Goal: Task Accomplishment & Management: Complete application form

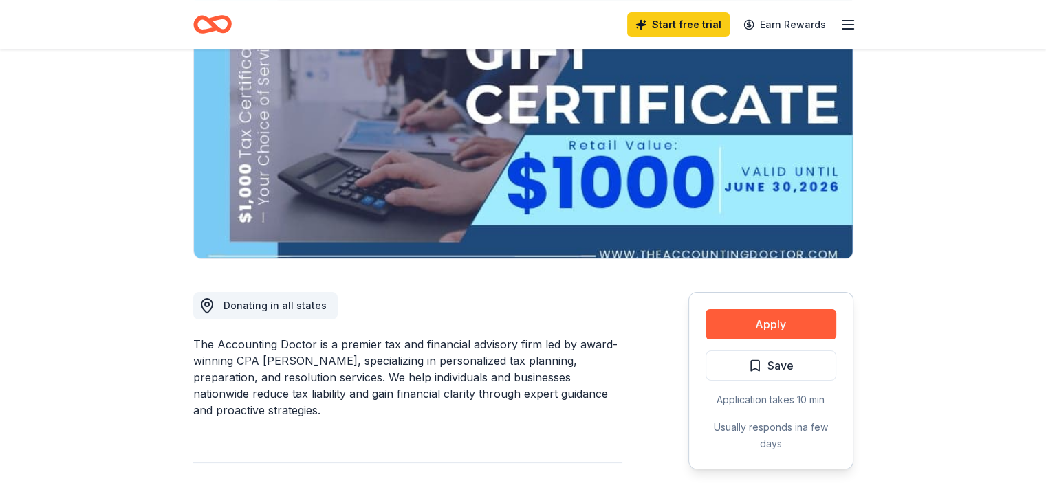
scroll to position [165, 0]
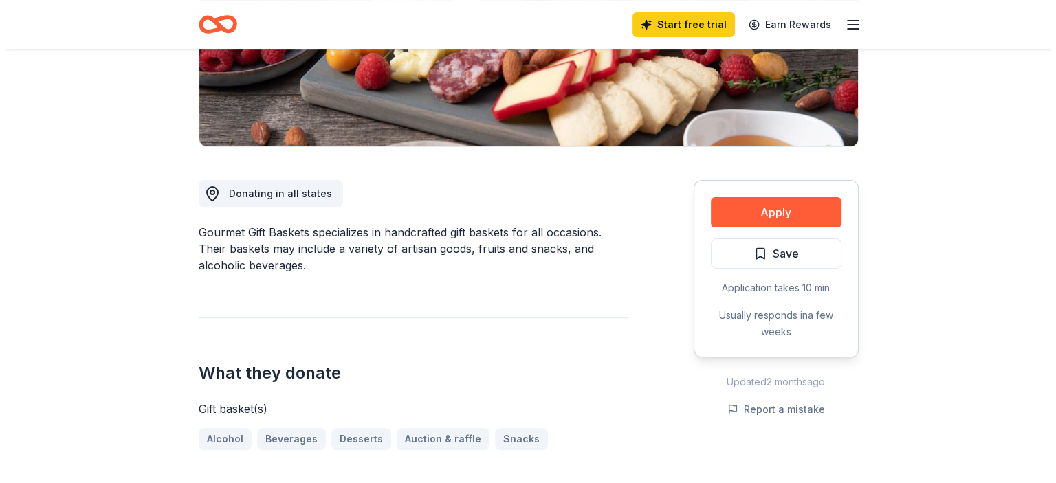
scroll to position [275, 0]
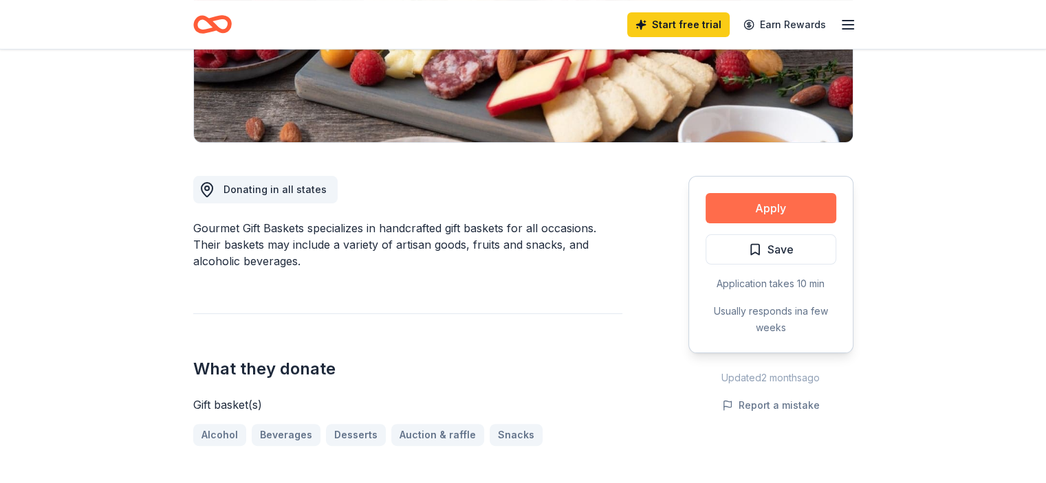
click at [797, 208] on button "Apply" at bounding box center [770, 208] width 131 height 30
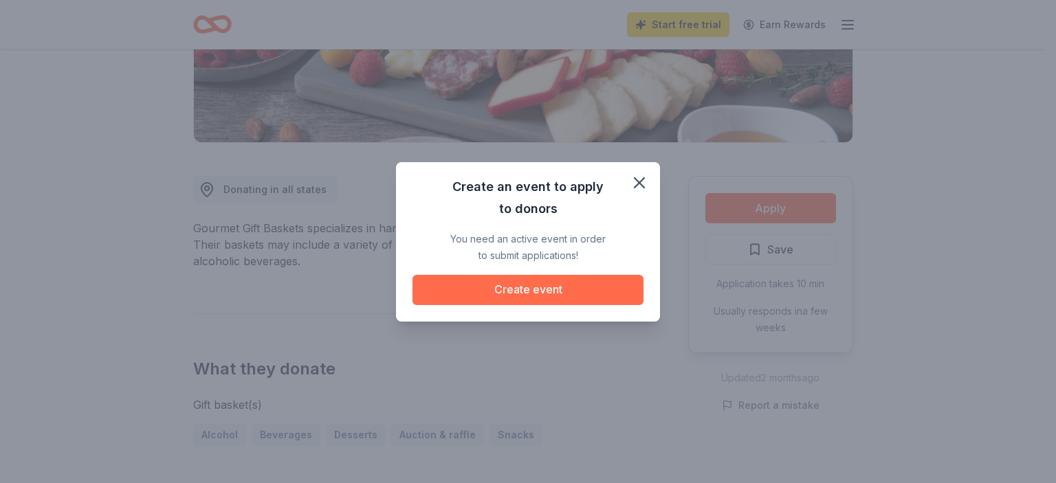
click at [547, 290] on button "Create event" at bounding box center [527, 290] width 231 height 30
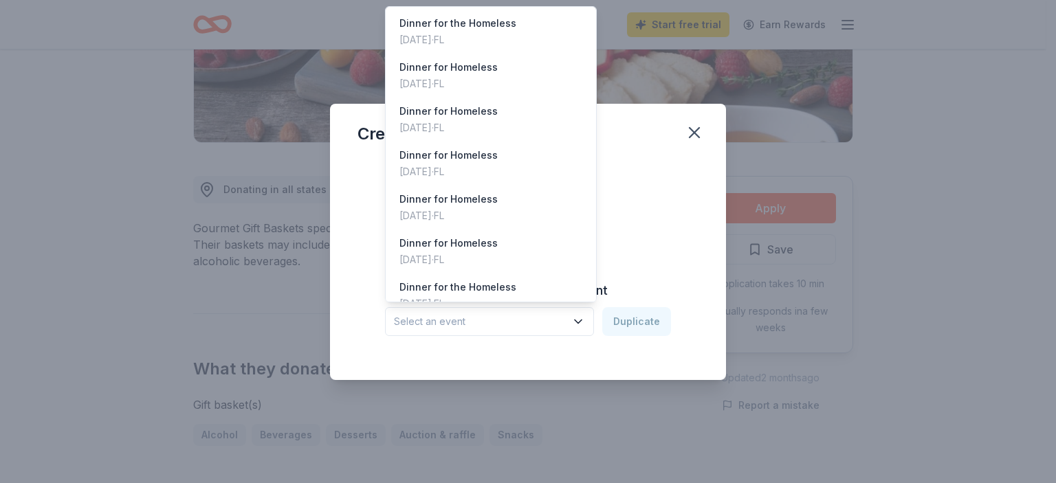
click at [575, 325] on icon "button" at bounding box center [578, 322] width 14 height 14
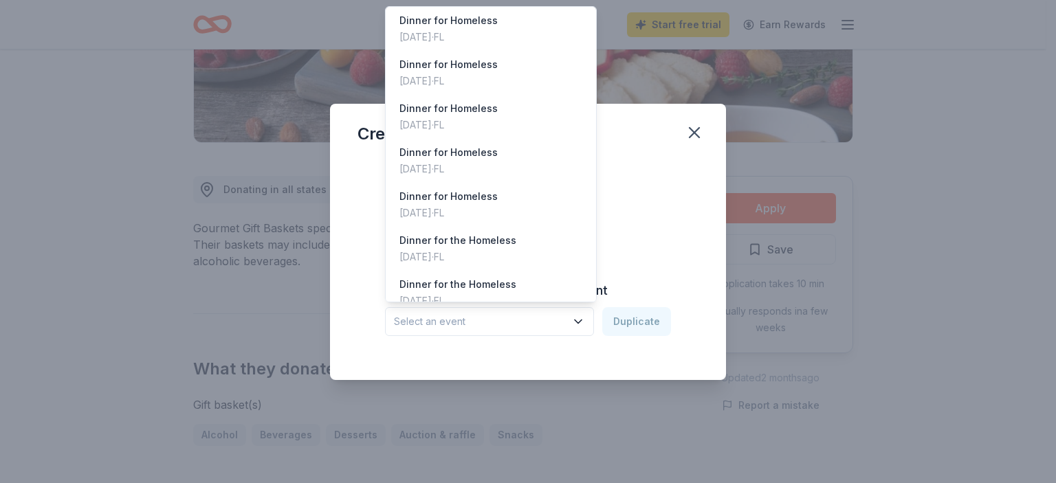
scroll to position [62, 0]
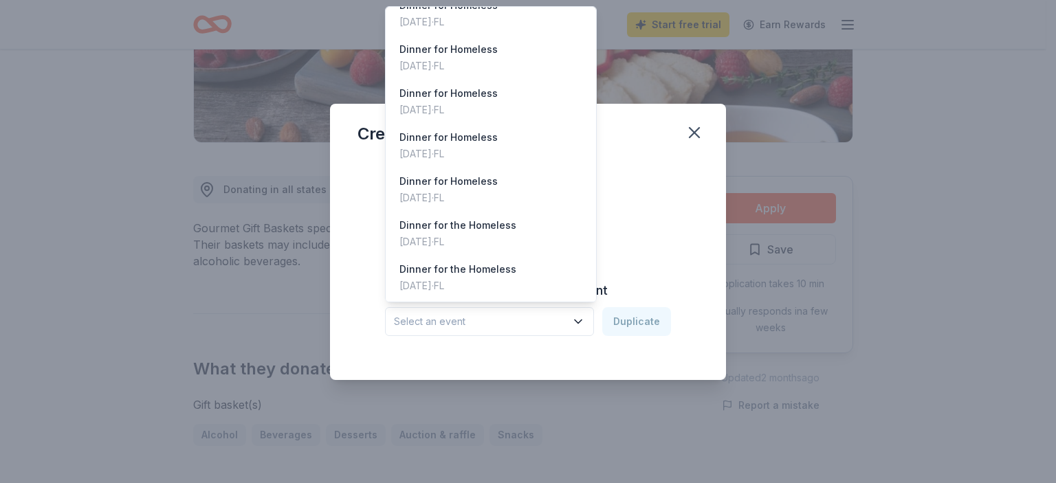
click at [643, 253] on div "Create from scratch Continue or Duplicate an existing event Select an event Dup…" at bounding box center [527, 258] width 341 height 199
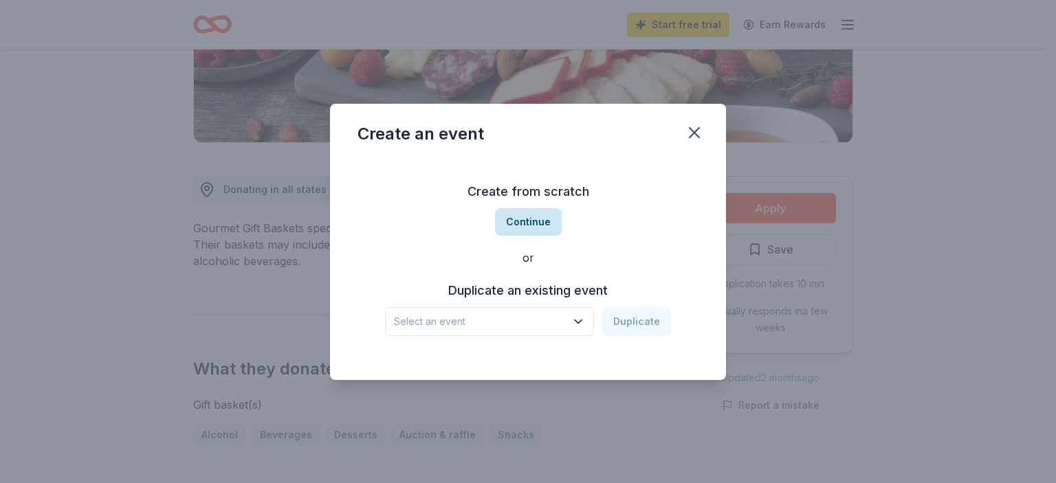
click at [530, 220] on button "Continue" at bounding box center [528, 221] width 67 height 27
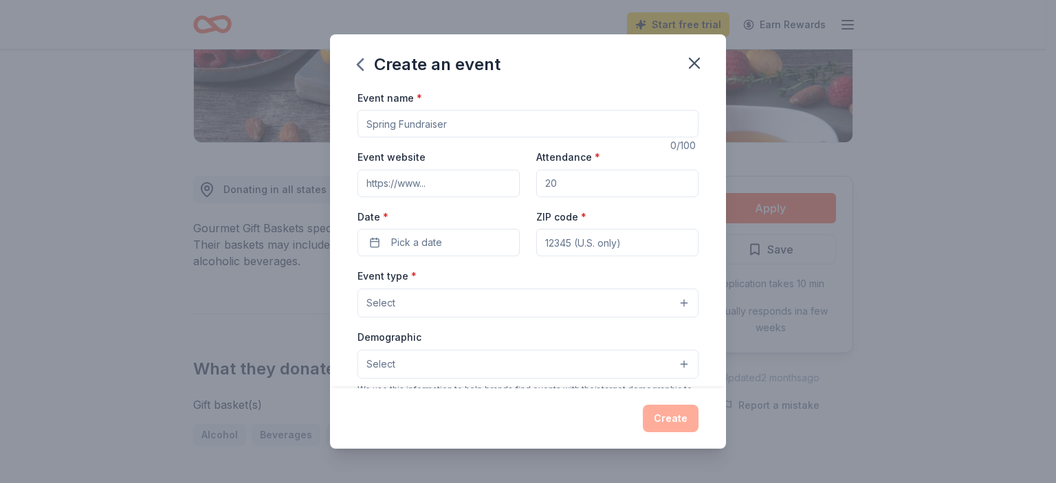
click at [464, 121] on input "Event name *" at bounding box center [527, 123] width 341 height 27
click at [445, 184] on input "Event website" at bounding box center [438, 183] width 162 height 27
click at [499, 124] on input "Dinner and Duds Raffle" at bounding box center [527, 123] width 341 height 27
type input "D"
click at [688, 60] on icon "button" at bounding box center [694, 63] width 19 height 19
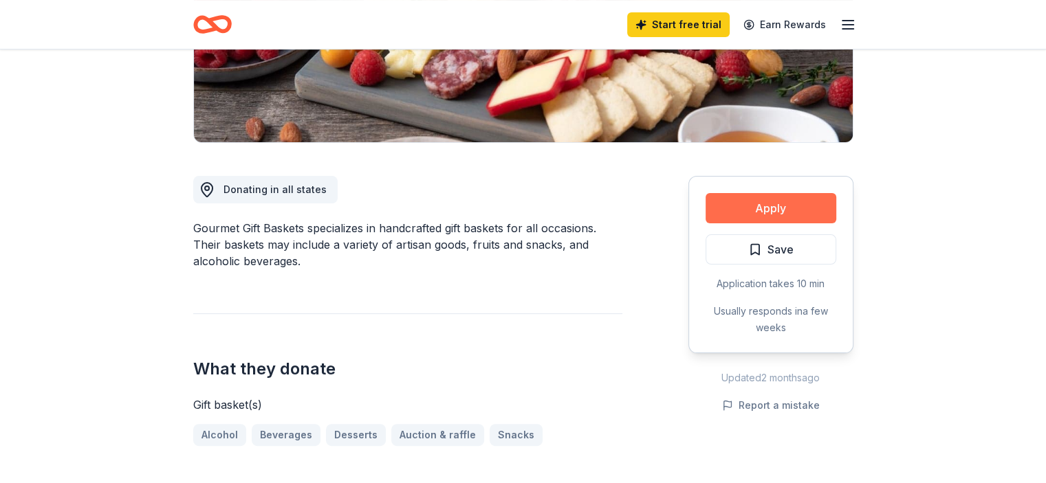
click at [751, 206] on button "Apply" at bounding box center [770, 208] width 131 height 30
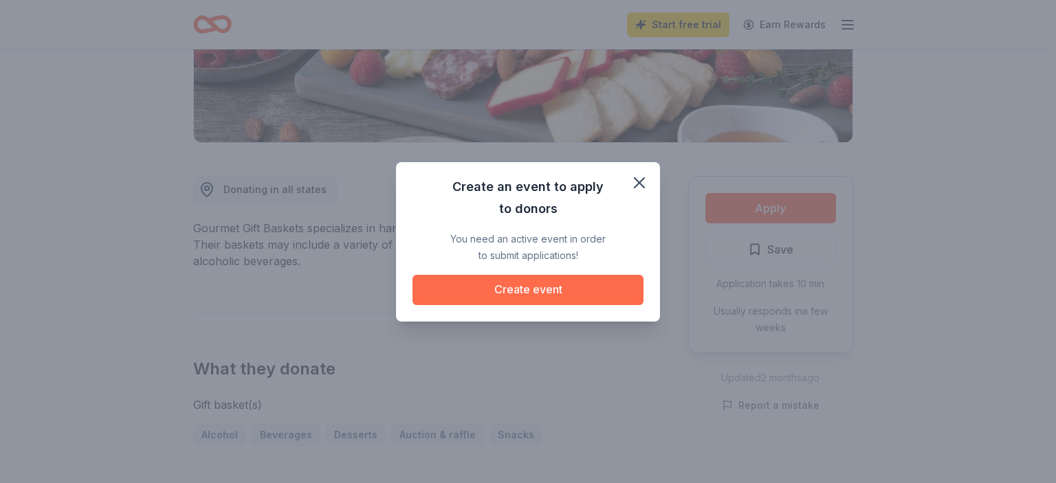
click at [531, 289] on button "Create event" at bounding box center [527, 290] width 231 height 30
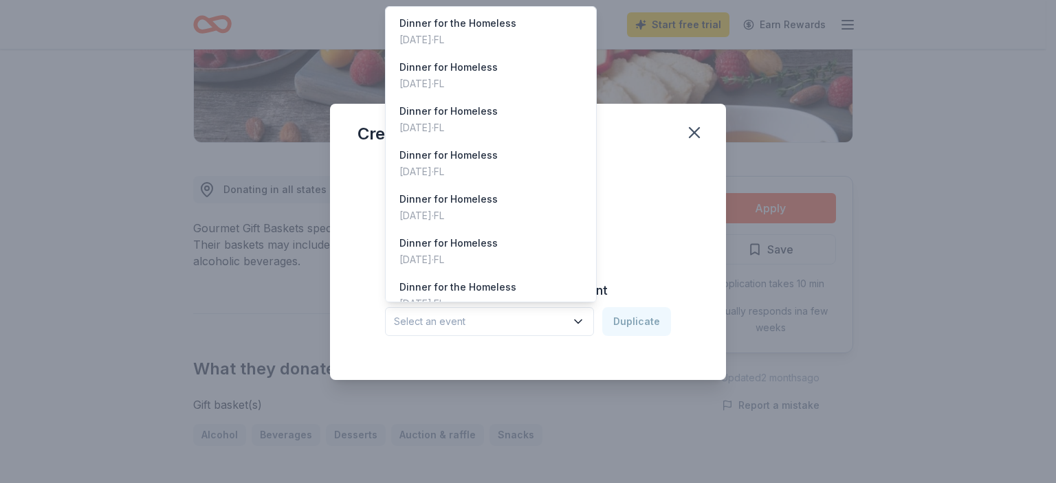
click at [575, 318] on icon "button" at bounding box center [578, 322] width 14 height 14
click at [433, 26] on div "Dinner for the Homeless" at bounding box center [457, 23] width 117 height 16
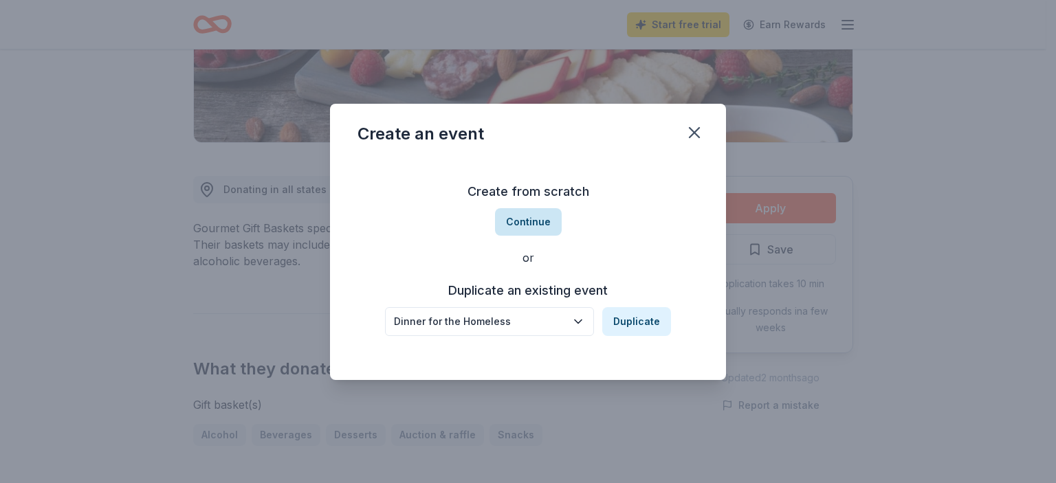
click at [525, 218] on button "Continue" at bounding box center [528, 221] width 67 height 27
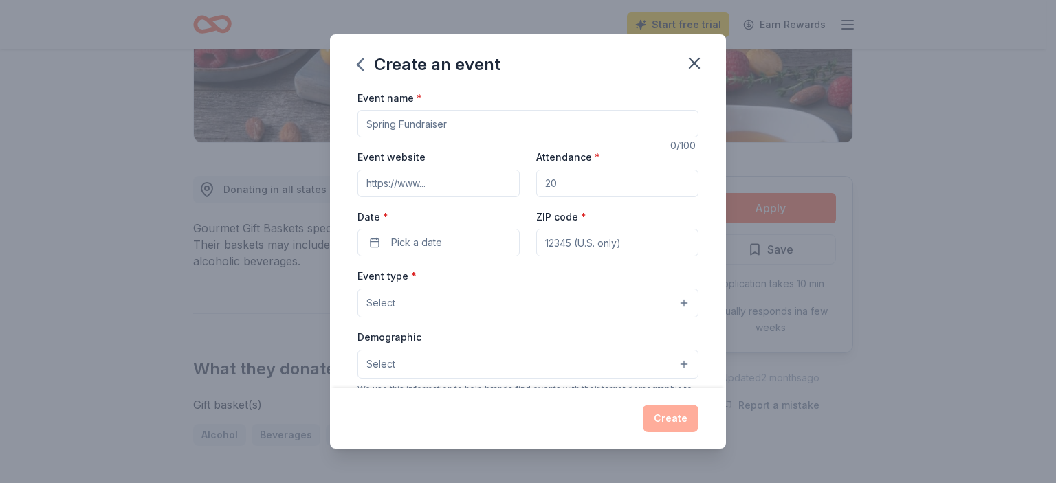
click at [407, 120] on input "Event name *" at bounding box center [527, 123] width 341 height 27
type input "Dinner and Duds for the Homeless Inc"
click at [440, 187] on input "Event website" at bounding box center [438, 183] width 162 height 27
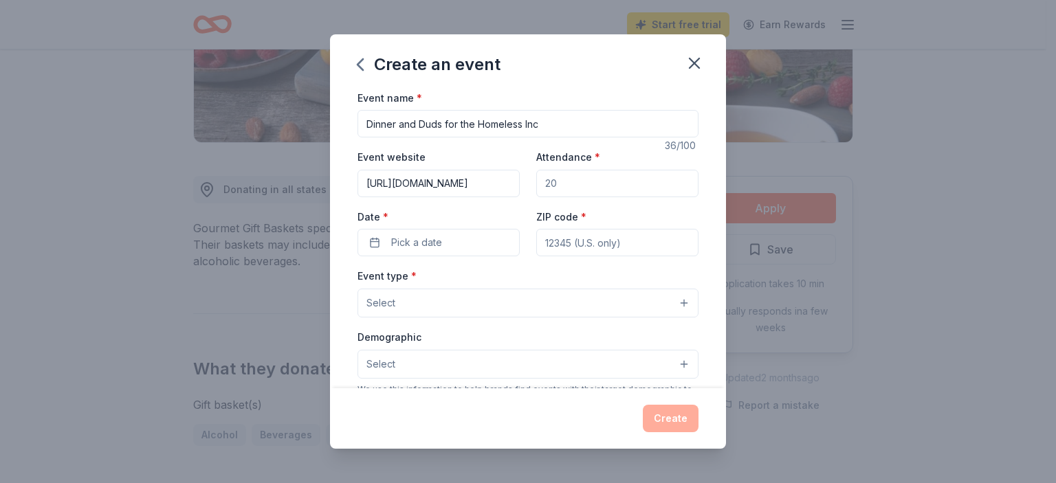
scroll to position [0, 14]
type input "http://dinnerandduds.weebly.com"
click at [559, 181] on input "Attendance *" at bounding box center [617, 183] width 162 height 27
click at [440, 241] on span "Pick a date" at bounding box center [416, 242] width 51 height 16
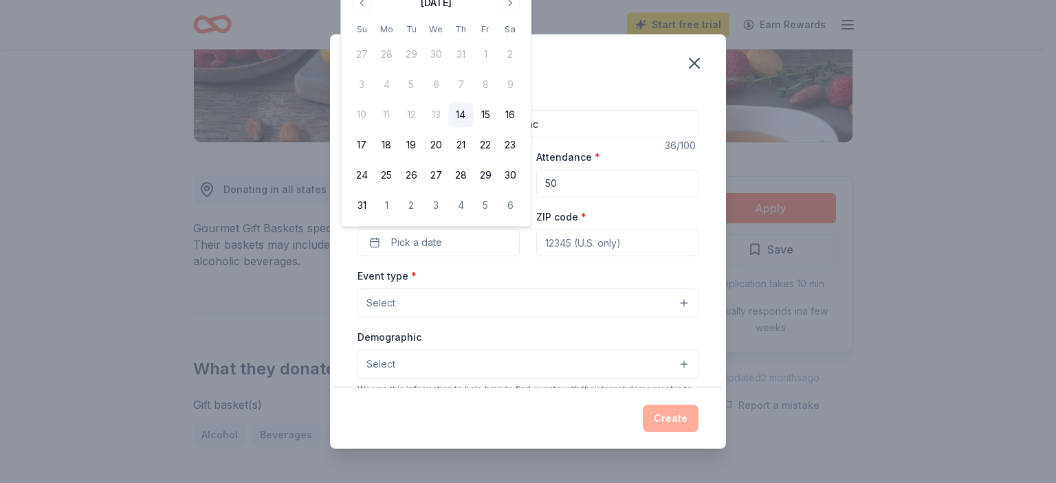
click at [562, 184] on input "50" at bounding box center [617, 183] width 162 height 27
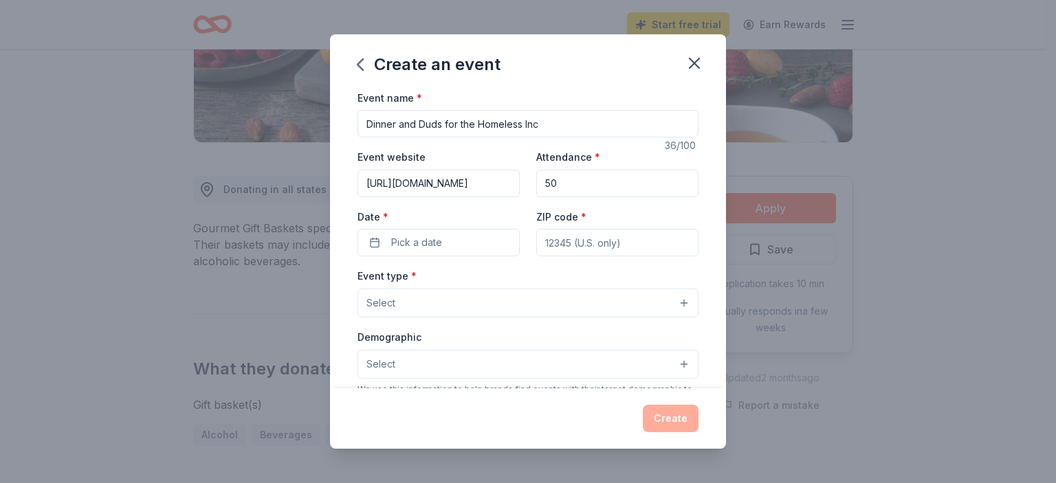
type input "5"
type input "100"
click at [456, 236] on button "Pick a date" at bounding box center [438, 242] width 162 height 27
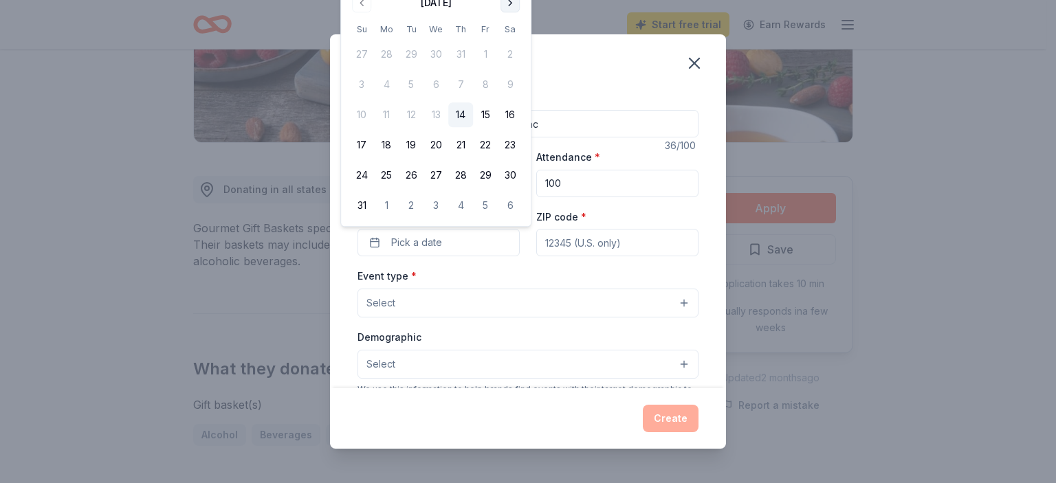
click at [509, 5] on button "Go to next month" at bounding box center [509, 2] width 19 height 19
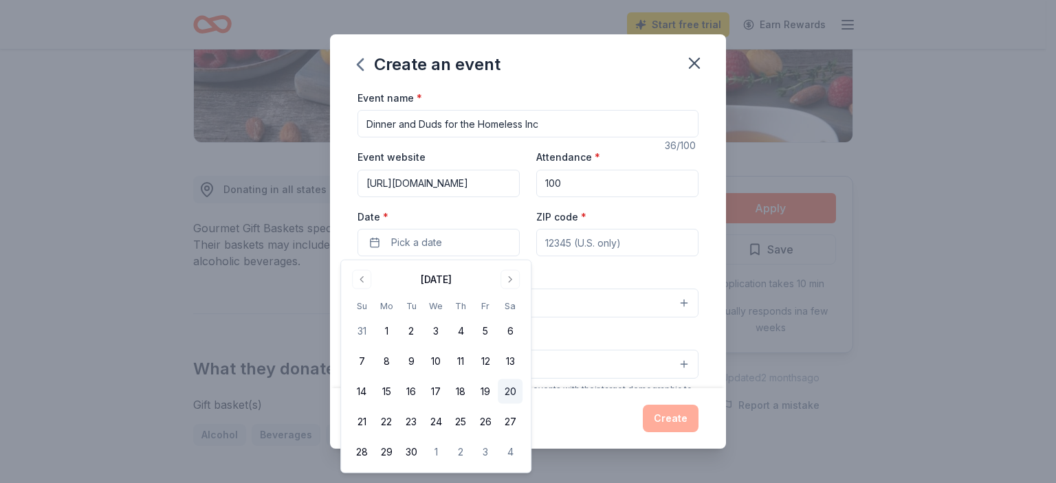
click at [510, 390] on button "20" at bounding box center [510, 391] width 25 height 25
click at [569, 415] on div "Create" at bounding box center [527, 418] width 341 height 27
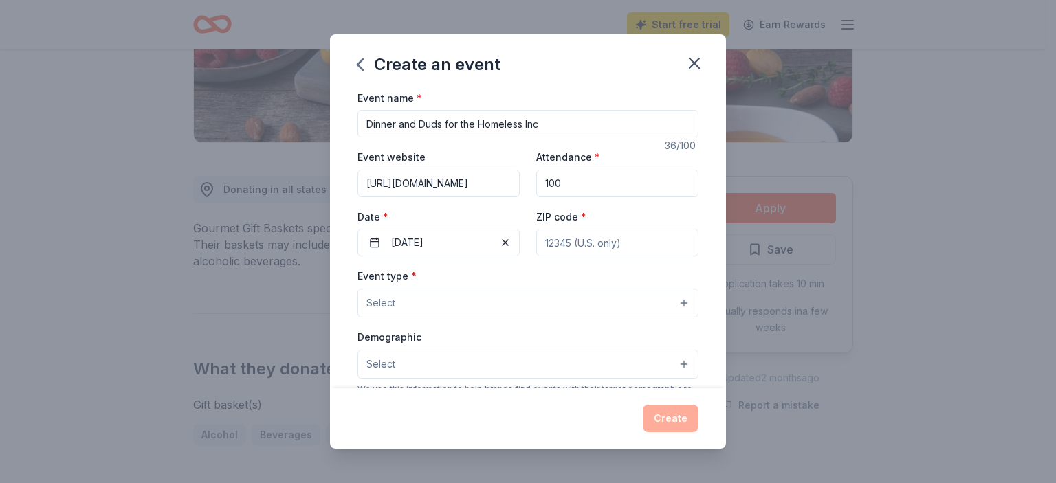
click at [534, 301] on button "Select" at bounding box center [527, 303] width 341 height 29
click at [459, 244] on div "Event name * Dinner and Duds for the Homeless Inc 36 /100 Event website http://…" at bounding box center [527, 406] width 341 height 635
click at [500, 242] on span "button" at bounding box center [505, 242] width 16 height 16
click at [469, 241] on button "Pick a date" at bounding box center [438, 242] width 162 height 27
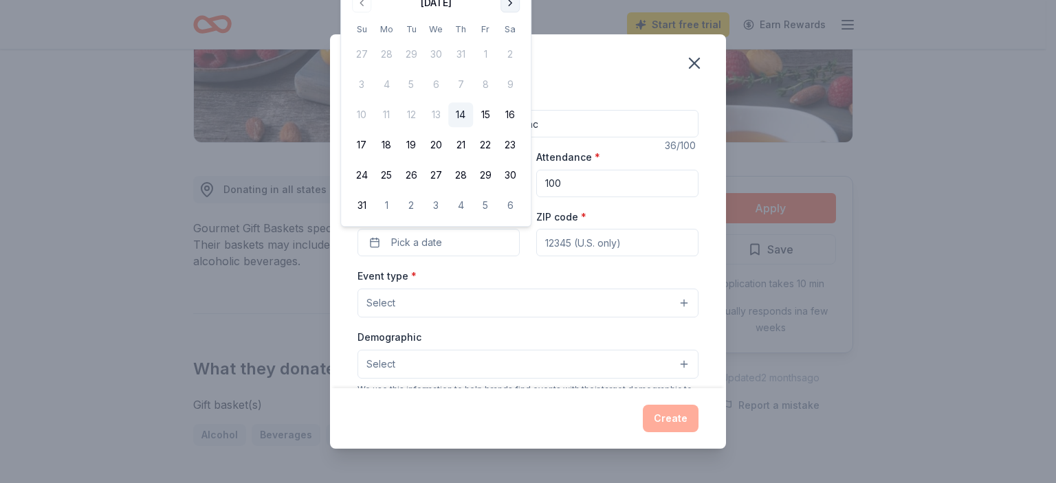
click at [510, 2] on button "Go to next month" at bounding box center [509, 2] width 19 height 19
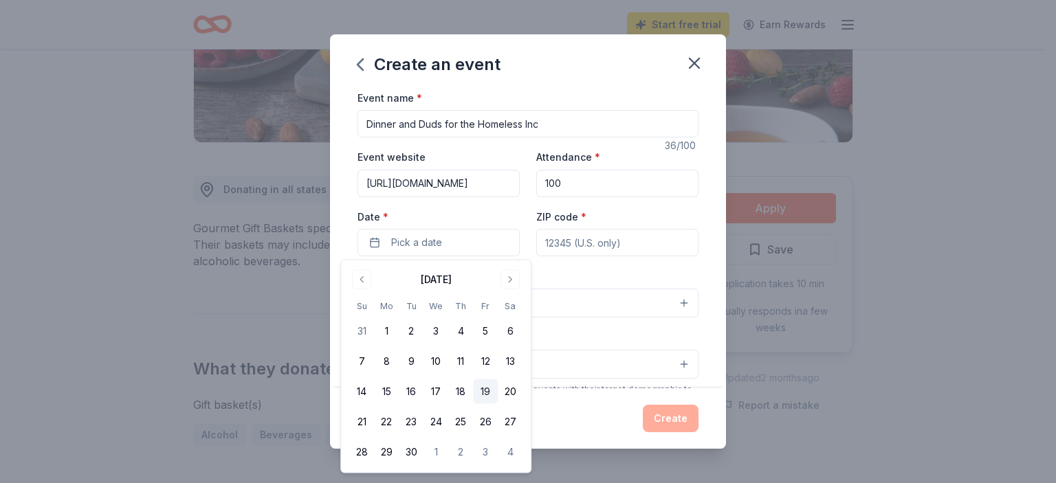
click at [487, 392] on button "19" at bounding box center [485, 391] width 25 height 25
click at [586, 413] on div "Create" at bounding box center [527, 418] width 341 height 27
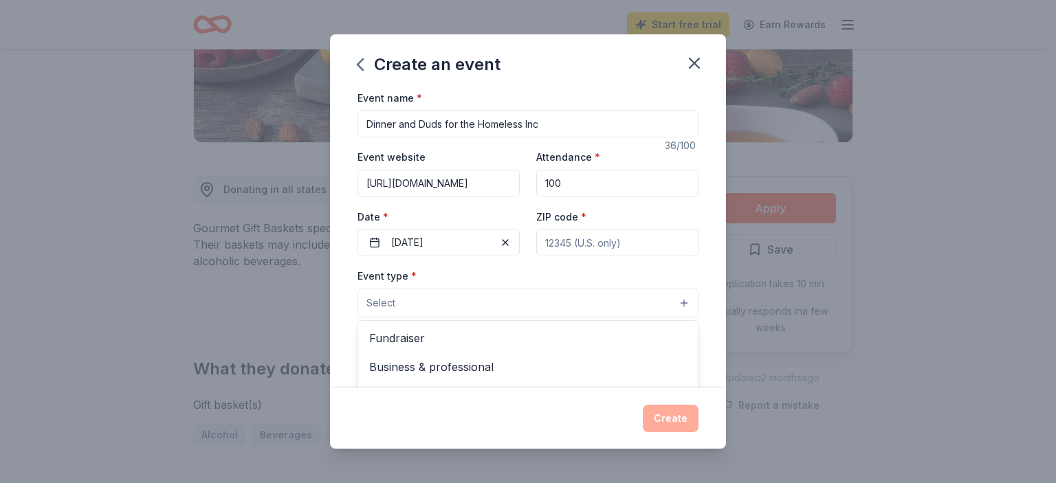
click at [558, 302] on button "Select" at bounding box center [527, 303] width 341 height 29
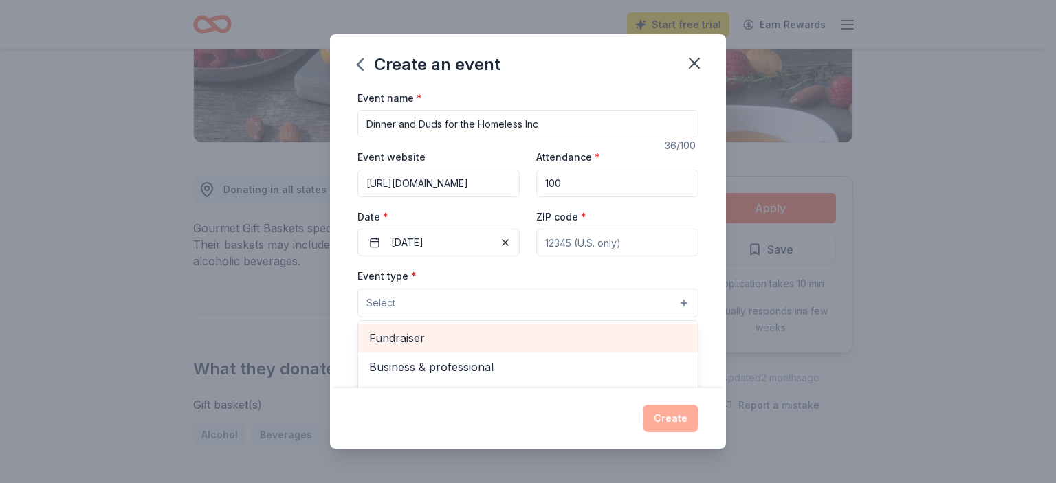
click at [434, 336] on span "Fundraiser" at bounding box center [528, 338] width 318 height 18
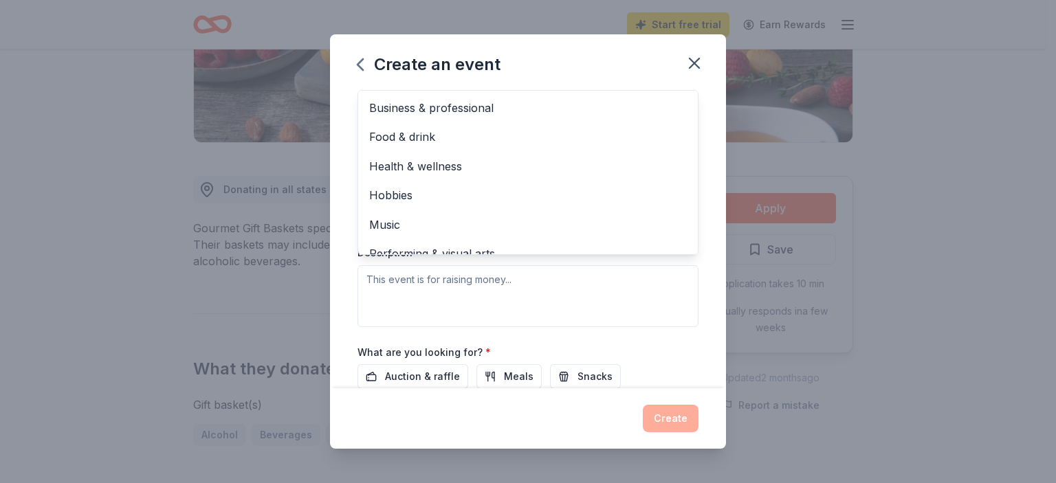
scroll to position [237, 0]
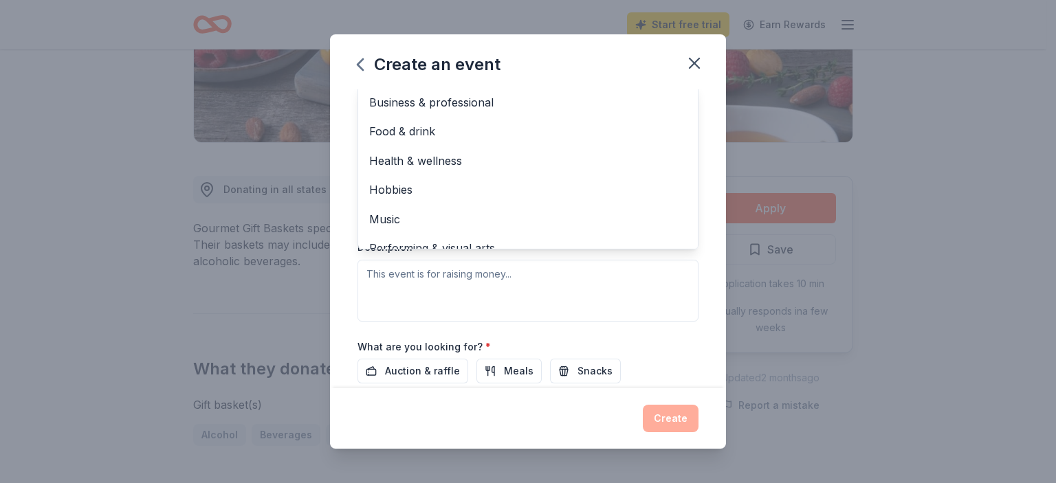
click at [417, 271] on div "Event type * Fundraiser Business & professional Food & drink Health & wellness …" at bounding box center [527, 175] width 341 height 291
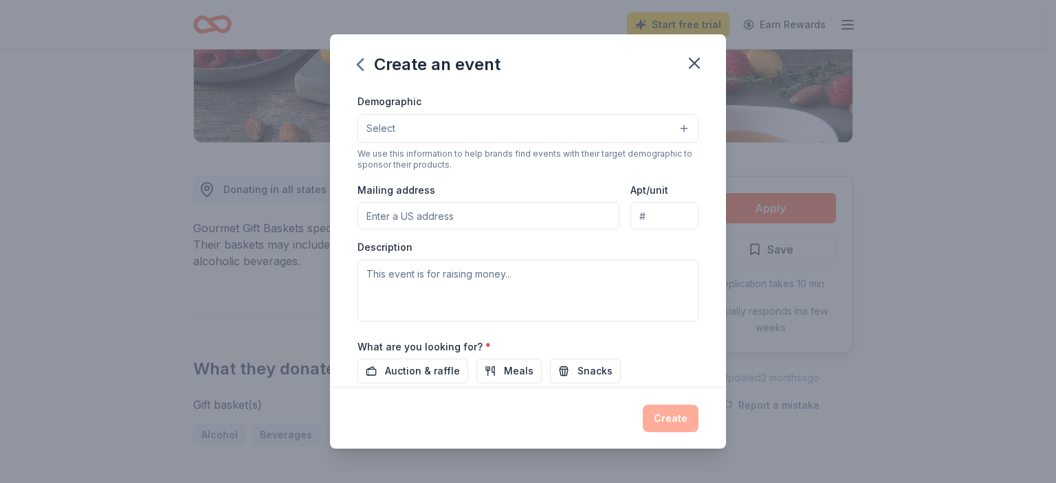
scroll to position [65, 0]
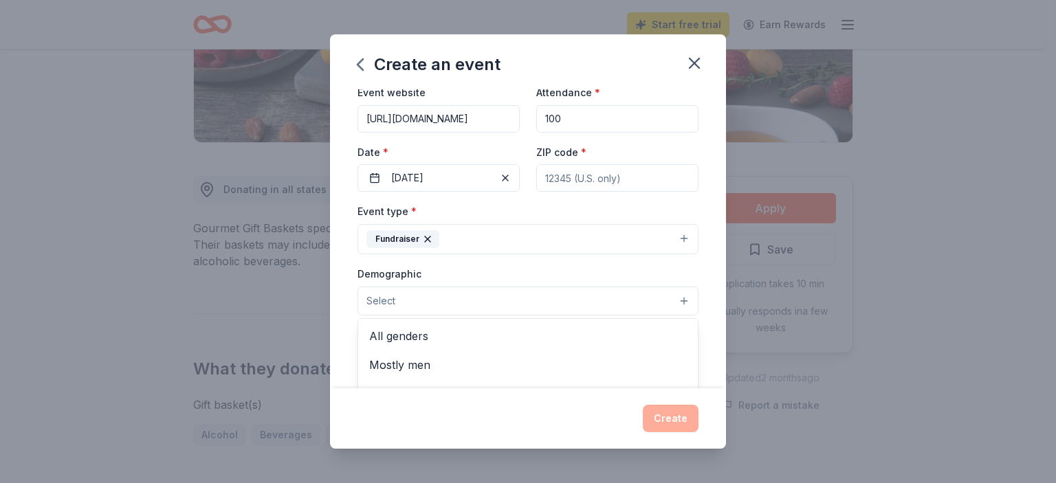
click at [625, 302] on button "Select" at bounding box center [527, 301] width 341 height 29
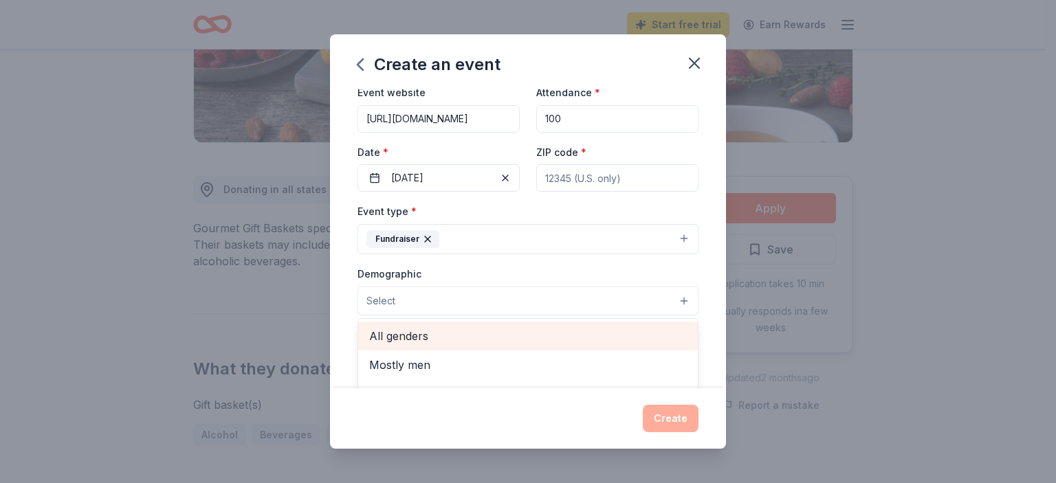
click at [423, 330] on span "All genders" at bounding box center [528, 336] width 318 height 18
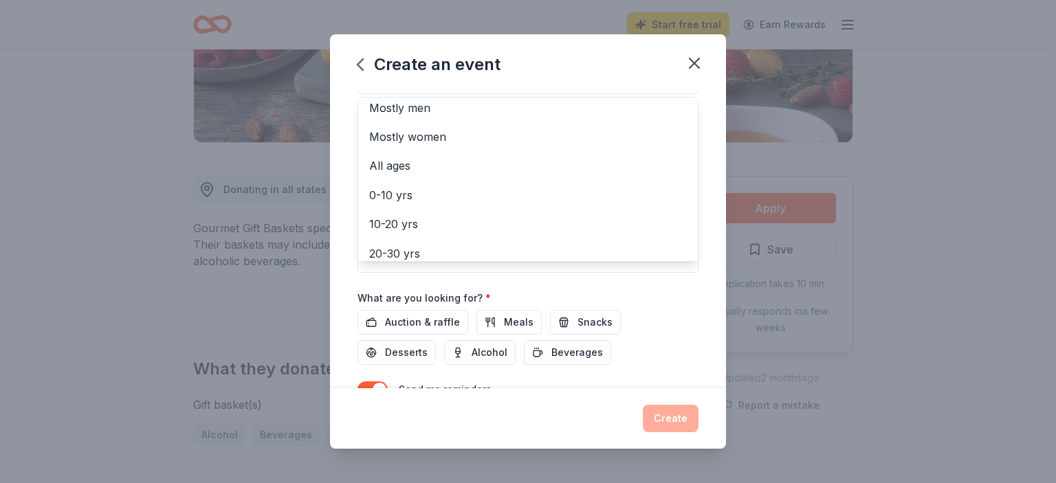
scroll to position [3, 0]
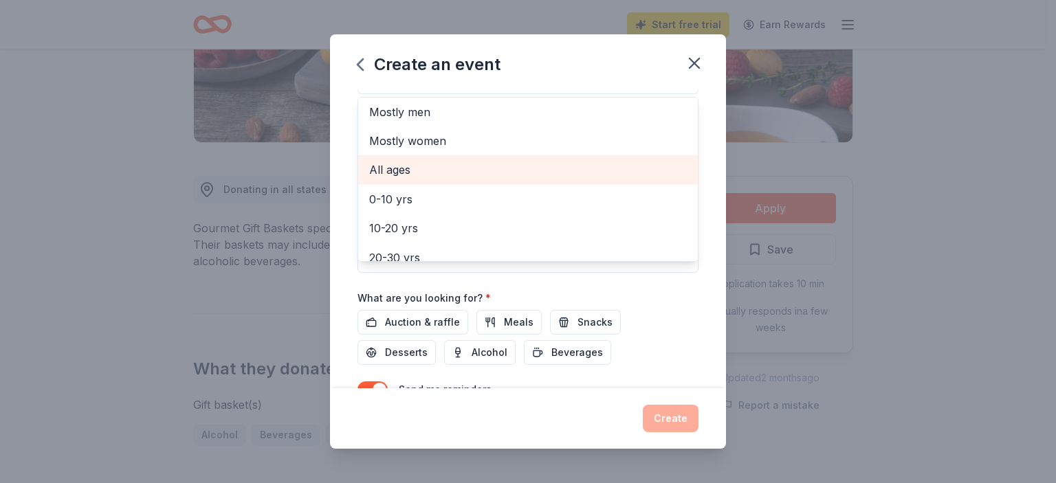
click at [386, 167] on span "All ages" at bounding box center [528, 170] width 318 height 18
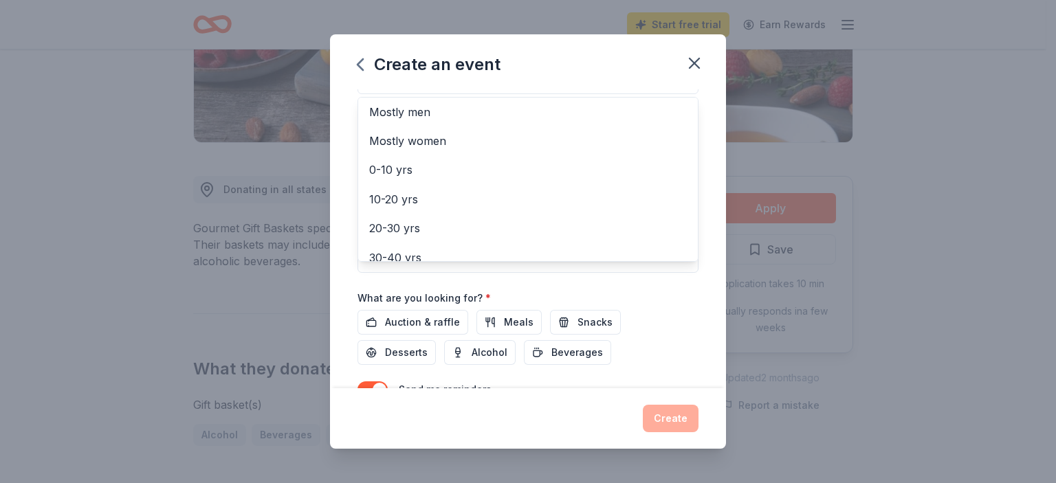
click at [412, 315] on div "Event name * Dinner and Duds for the Homeless Inc 36 /100 Event website http://…" at bounding box center [527, 121] width 341 height 638
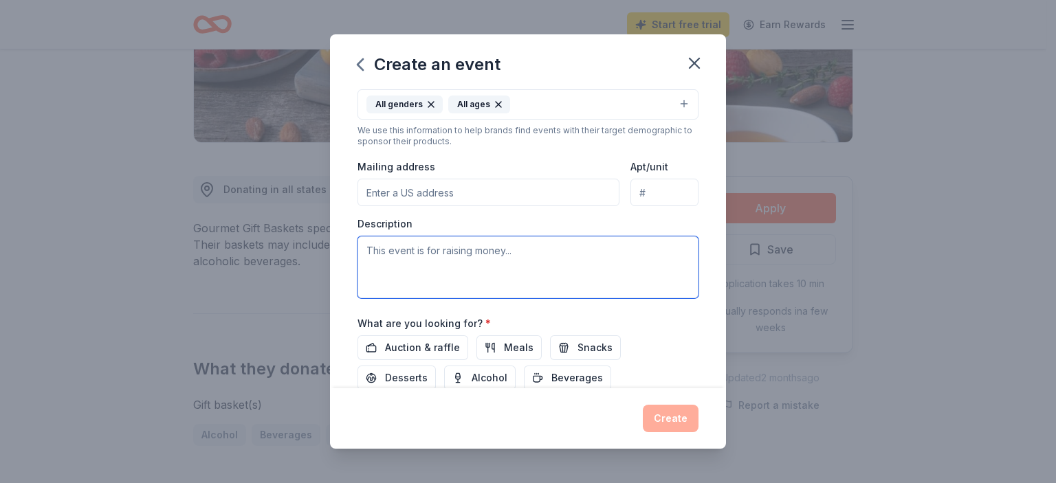
click at [414, 261] on textarea at bounding box center [527, 267] width 341 height 62
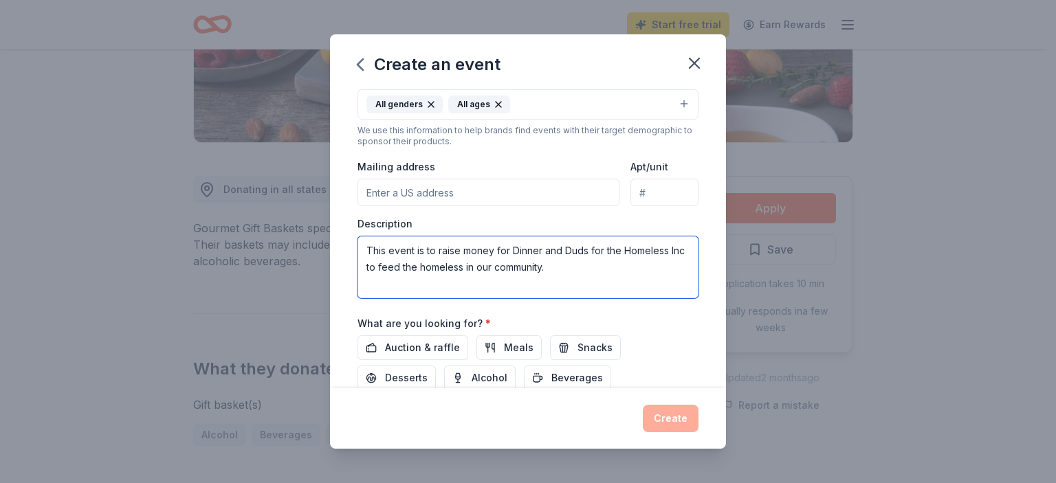
type textarea "This event is to raise money for Dinner and Duds for the Homeless Inc to feed t…"
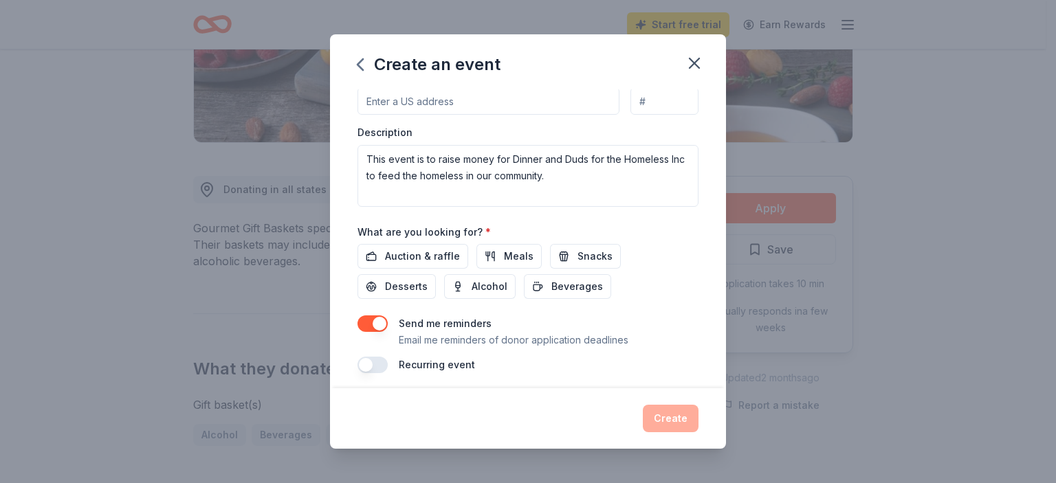
scroll to position [360, 0]
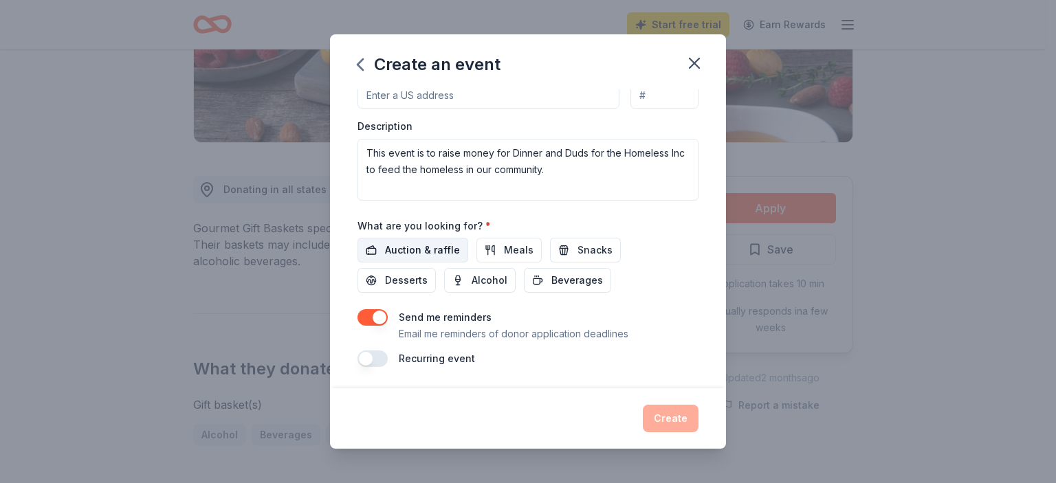
click at [410, 252] on span "Auction & raffle" at bounding box center [422, 250] width 75 height 16
click at [674, 411] on div "Create" at bounding box center [527, 418] width 341 height 27
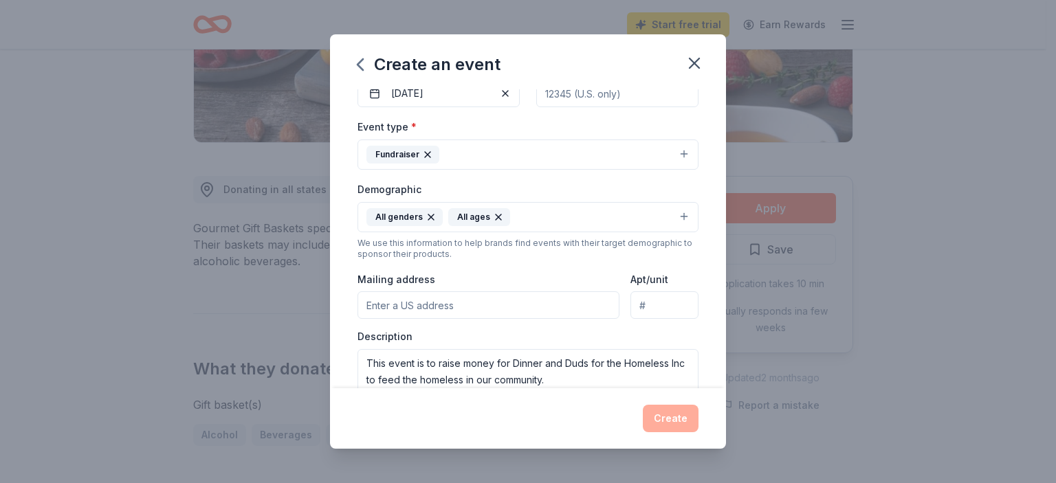
scroll to position [154, 0]
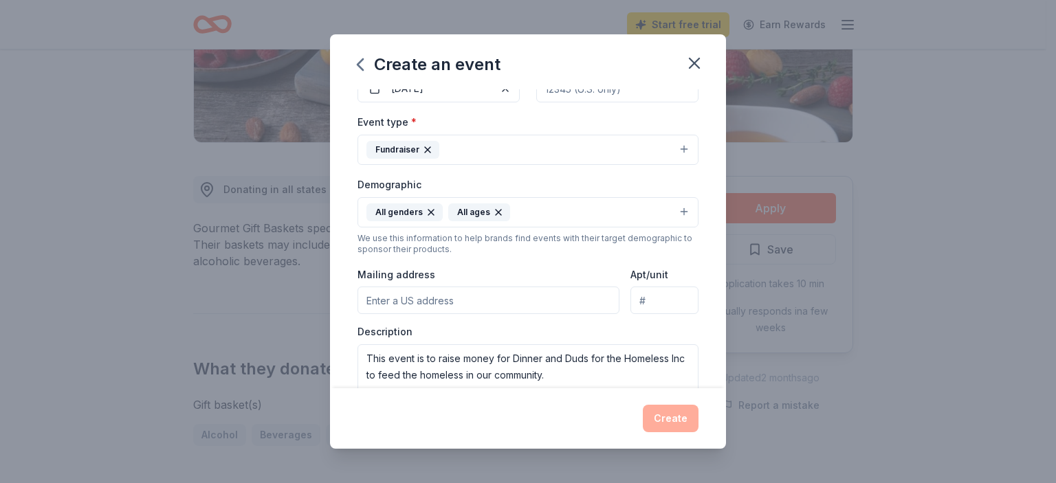
click at [423, 302] on input "Mailing address" at bounding box center [488, 300] width 262 height 27
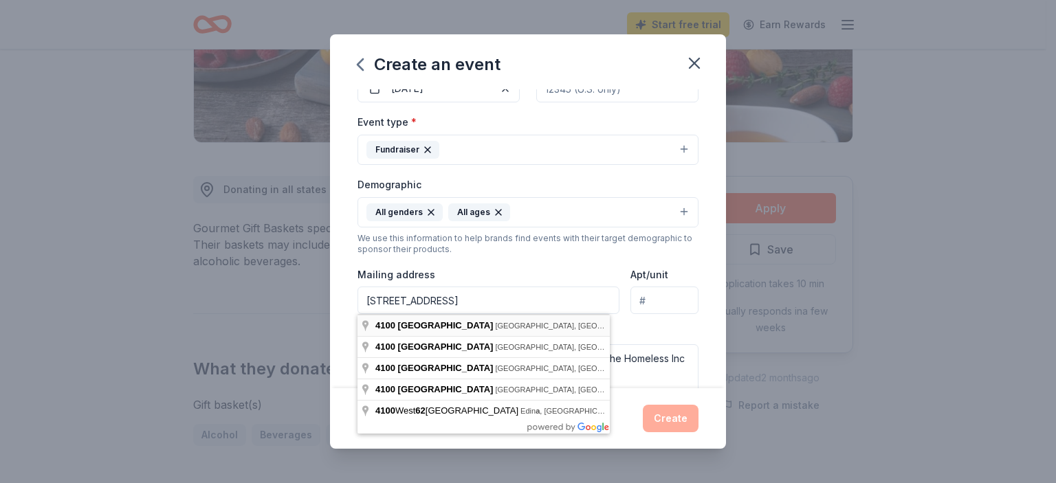
type input "4100 62nd Avenue North, Pinellas Park, FL, 33781"
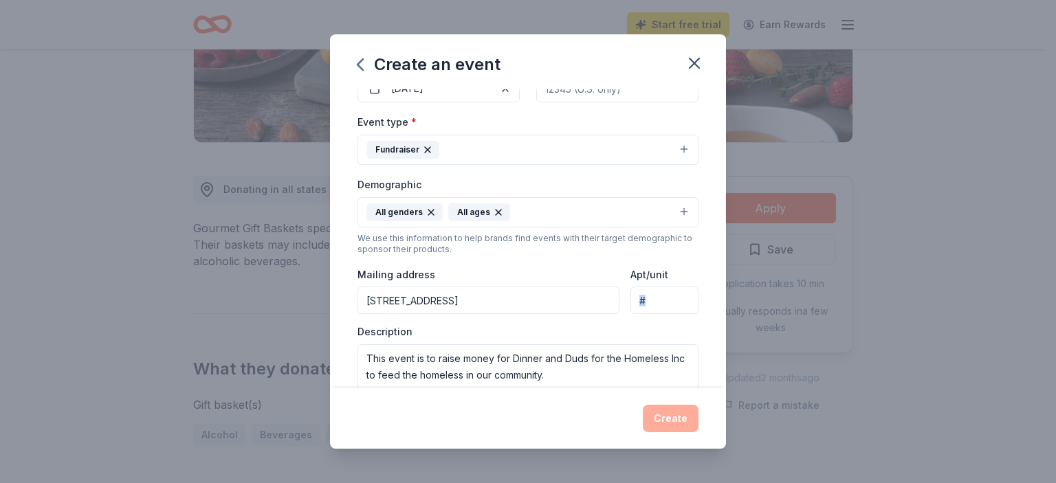
drag, startPoint x: 461, startPoint y: 324, endPoint x: 663, endPoint y: 296, distance: 203.3
click at [663, 296] on div "Event type * Fundraiser Demographic All genders All ages We use this informatio…" at bounding box center [527, 259] width 341 height 292
click at [663, 296] on input "Apt/unit" at bounding box center [664, 300] width 68 height 27
type input "$"
type input "#150"
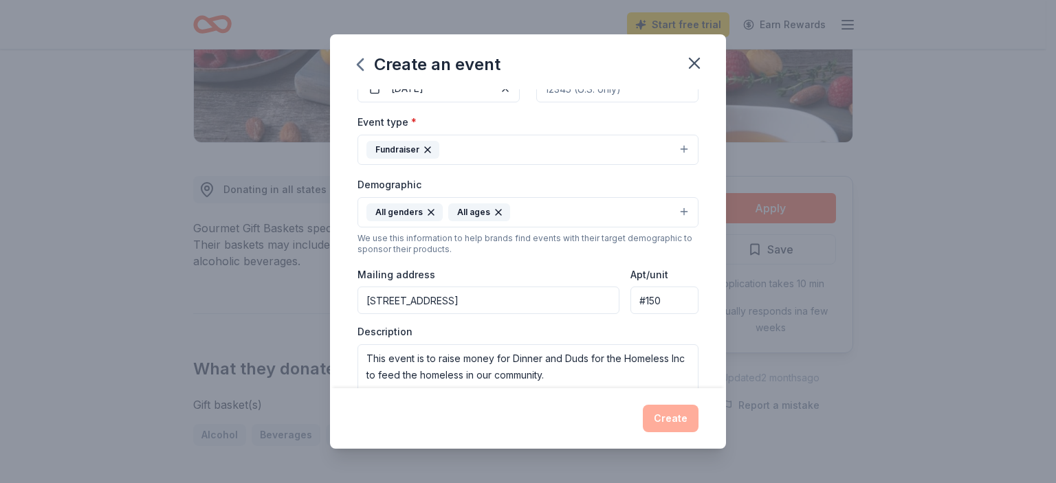
scroll to position [360, 0]
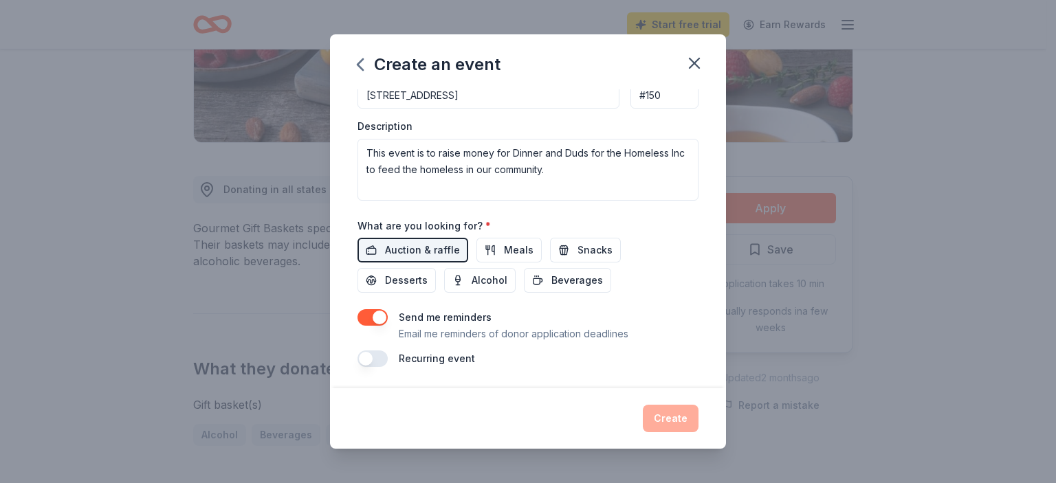
type button "on"
click at [394, 242] on span "Auction & raffle" at bounding box center [422, 250] width 75 height 16
drag, startPoint x: 412, startPoint y: 246, endPoint x: 732, endPoint y: 318, distance: 327.5
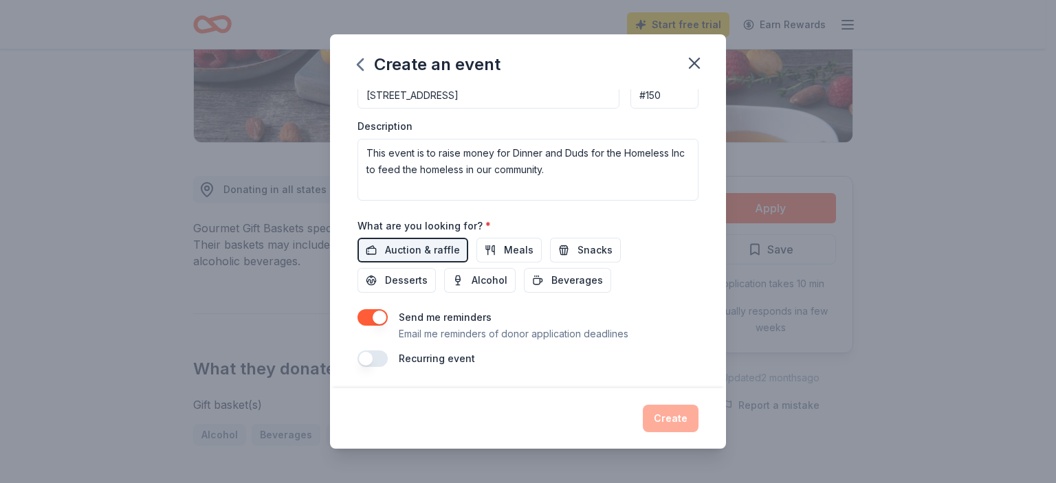
click at [732, 318] on div "Create an event Event name * Dinner and Duds for the Homeless Inc 36 /100 Event…" at bounding box center [528, 241] width 1056 height 483
click at [583, 251] on span "Snacks" at bounding box center [594, 250] width 35 height 16
click at [390, 280] on span "Desserts" at bounding box center [406, 280] width 43 height 16
click at [481, 283] on span "Alcohol" at bounding box center [490, 280] width 36 height 16
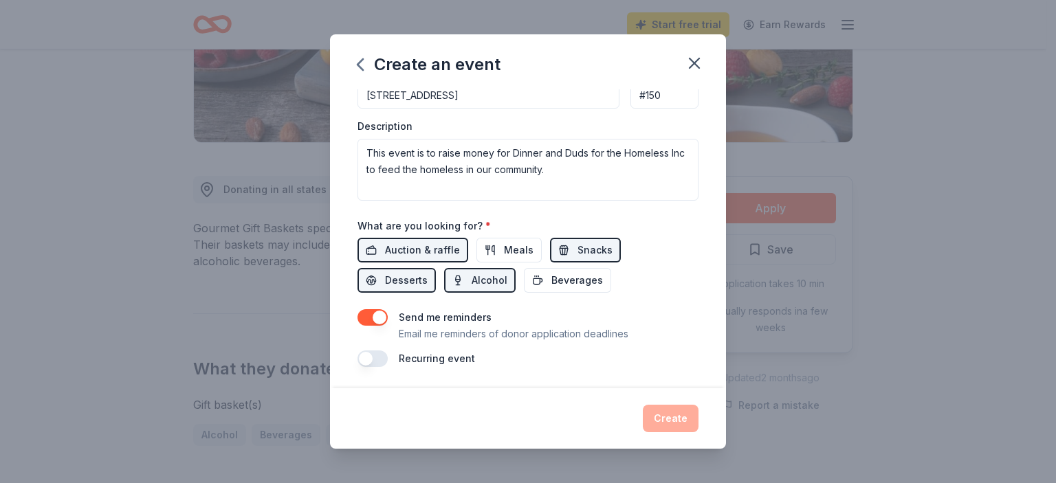
click at [674, 420] on div "Create" at bounding box center [527, 418] width 341 height 27
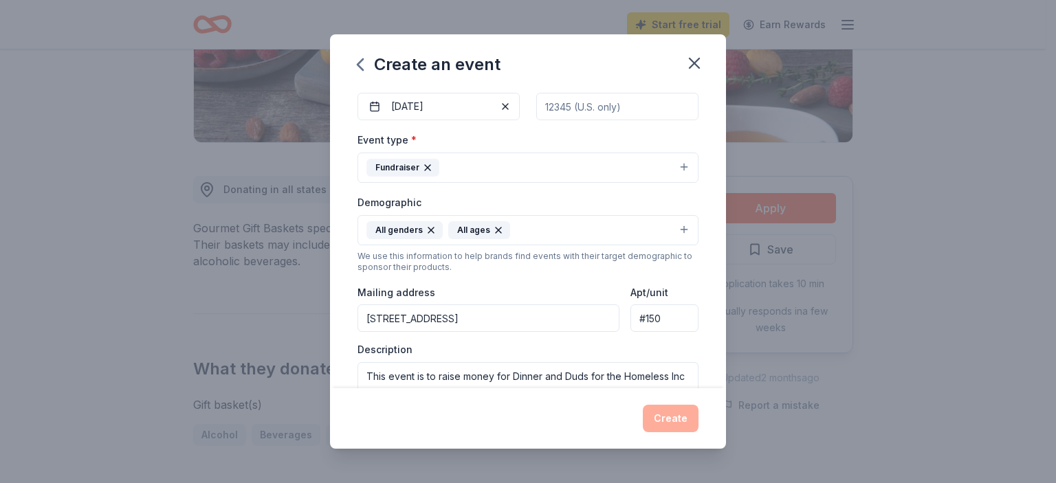
scroll to position [0, 0]
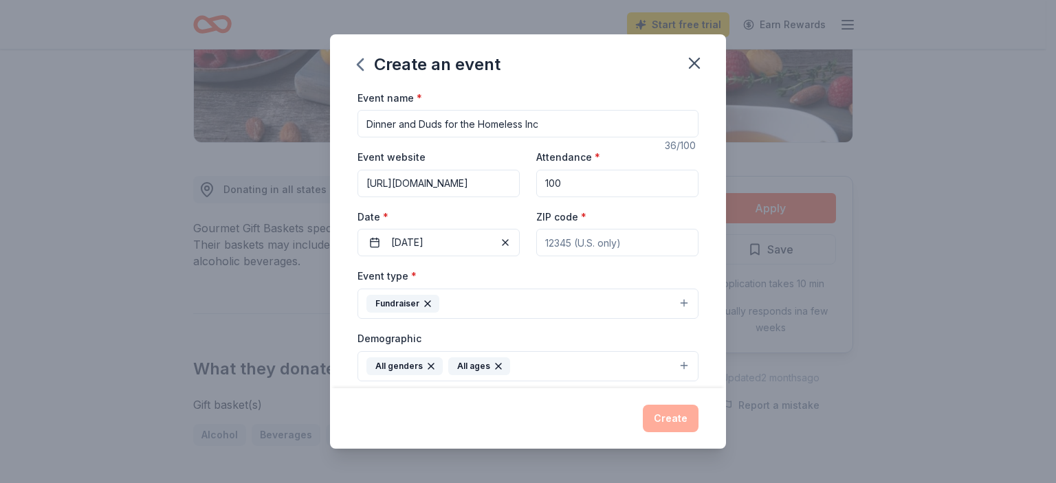
click at [560, 118] on input "Dinner and Duds for the Homeless Inc" at bounding box center [527, 123] width 341 height 27
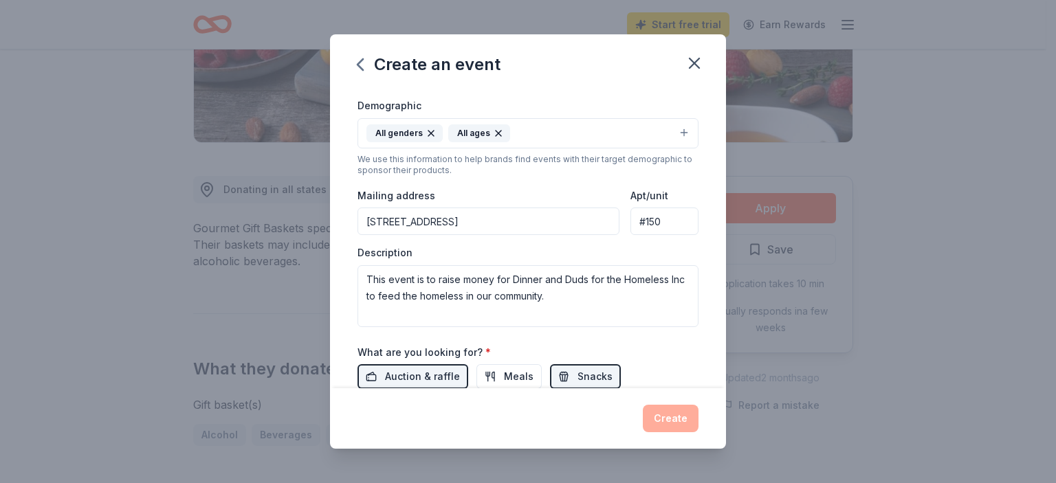
scroll to position [360, 0]
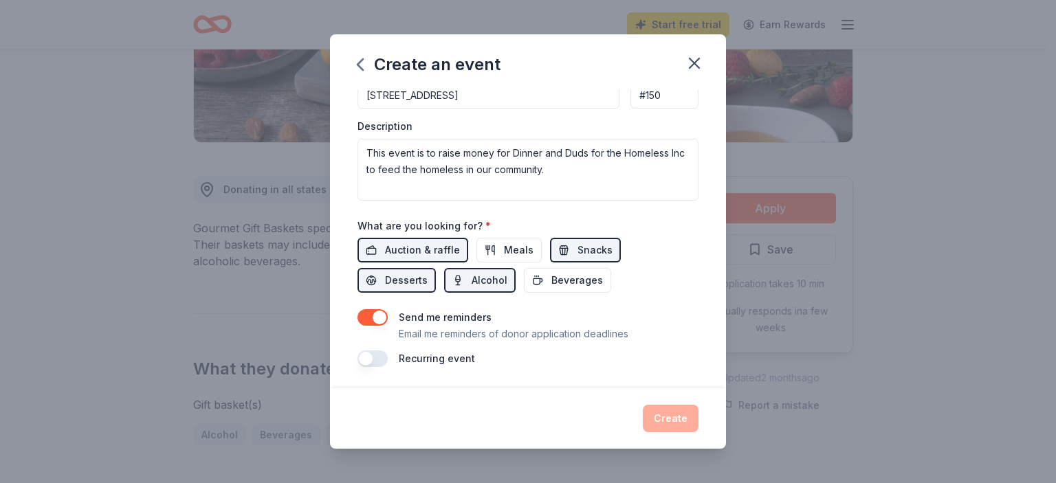
click at [371, 358] on button "button" at bounding box center [372, 359] width 30 height 16
click at [675, 414] on div "Create" at bounding box center [527, 418] width 341 height 27
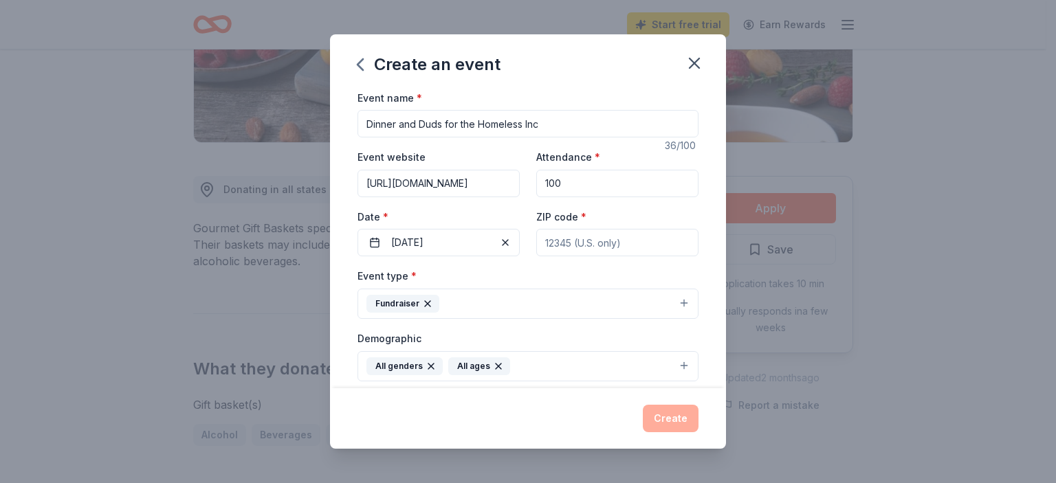
scroll to position [0, 0]
click at [602, 241] on input "ZIP code *" at bounding box center [617, 242] width 162 height 27
type input "33781"
click at [676, 422] on button "Create" at bounding box center [671, 418] width 56 height 27
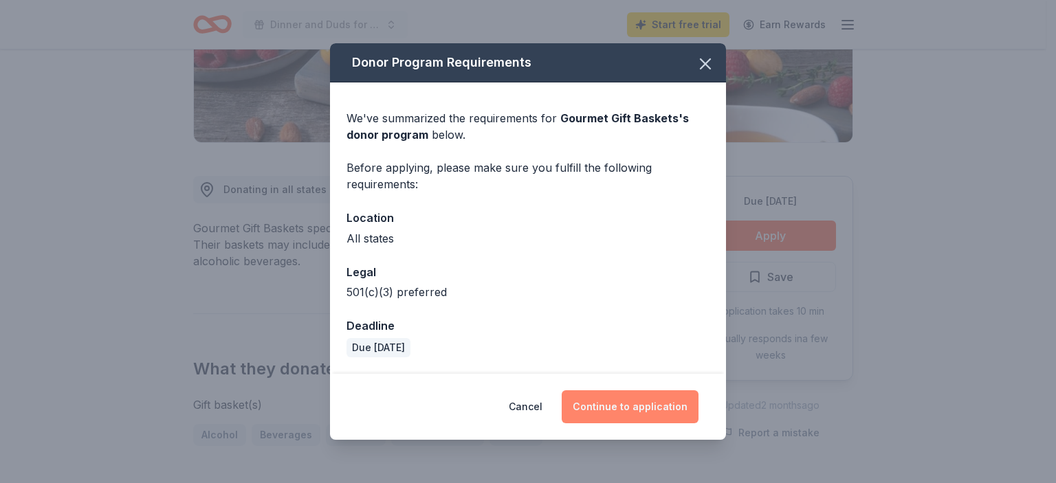
click at [643, 404] on button "Continue to application" at bounding box center [630, 406] width 137 height 33
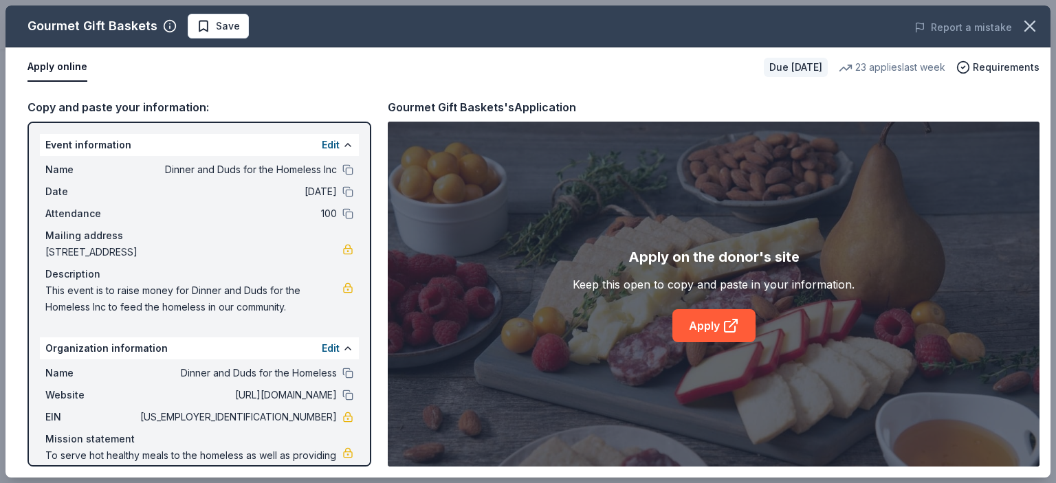
drag, startPoint x: 44, startPoint y: 159, endPoint x: 121, endPoint y: 222, distance: 99.2
click at [121, 222] on div "Name Dinner and Duds for the Homeless Inc Date 09/19/25 Attendance 100 Mailing …" at bounding box center [199, 238] width 319 height 165
click at [40, 169] on div "Name Dinner and Duds for the Homeless Inc Date 09/19/25 Attendance 100 Mailing …" at bounding box center [199, 238] width 319 height 165
drag, startPoint x: 52, startPoint y: 159, endPoint x: 185, endPoint y: 232, distance: 151.7
click at [185, 232] on div "Name Dinner and Duds for the Homeless Inc Date 09/19/25 Attendance 100 Mailing …" at bounding box center [199, 238] width 319 height 165
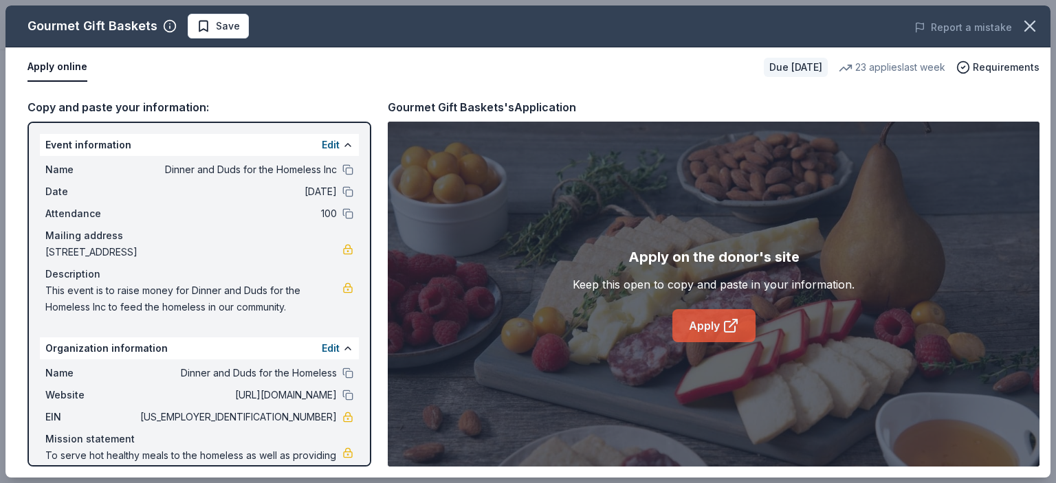
click at [713, 323] on link "Apply" at bounding box center [713, 325] width 83 height 33
